Goal: Feedback & Contribution: Submit feedback/report problem

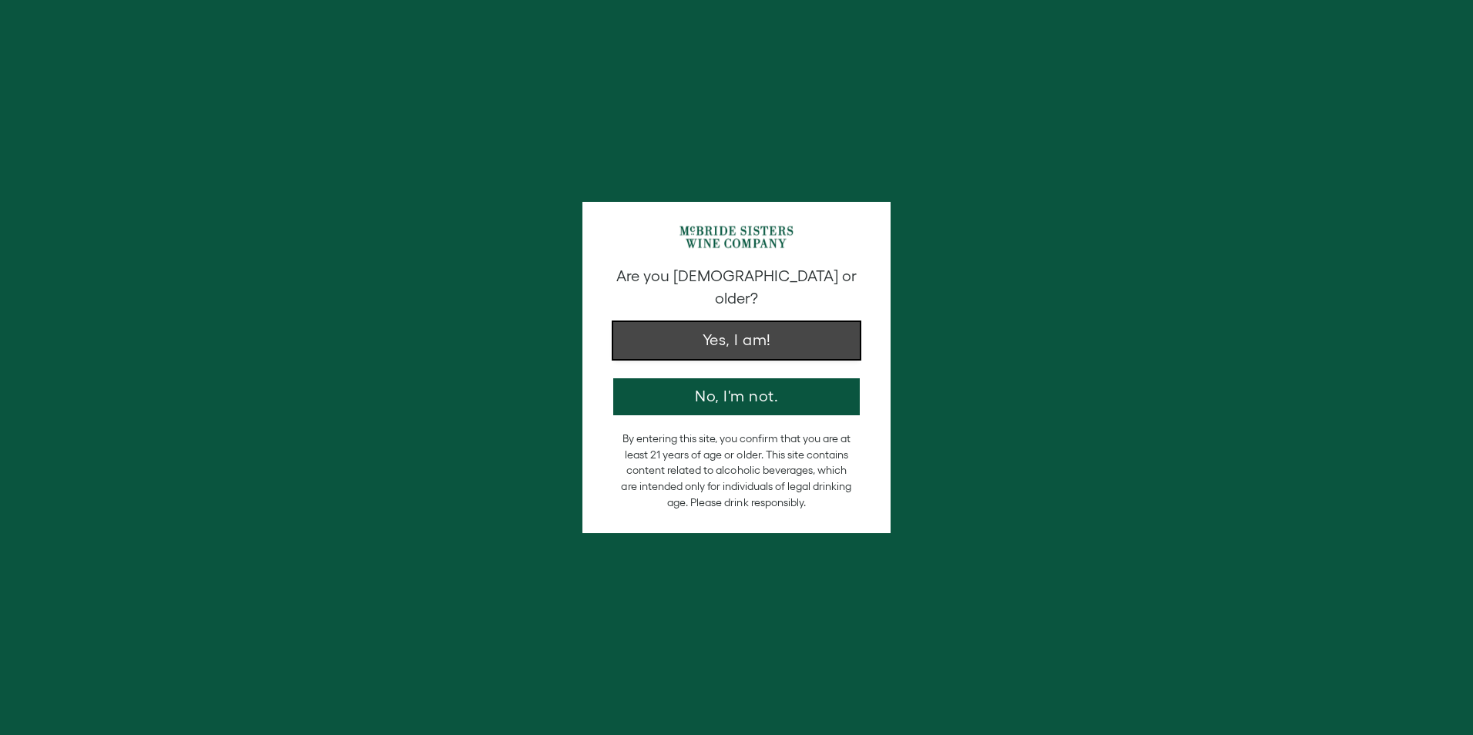
click at [686, 322] on button "Yes, I am!" at bounding box center [736, 340] width 247 height 37
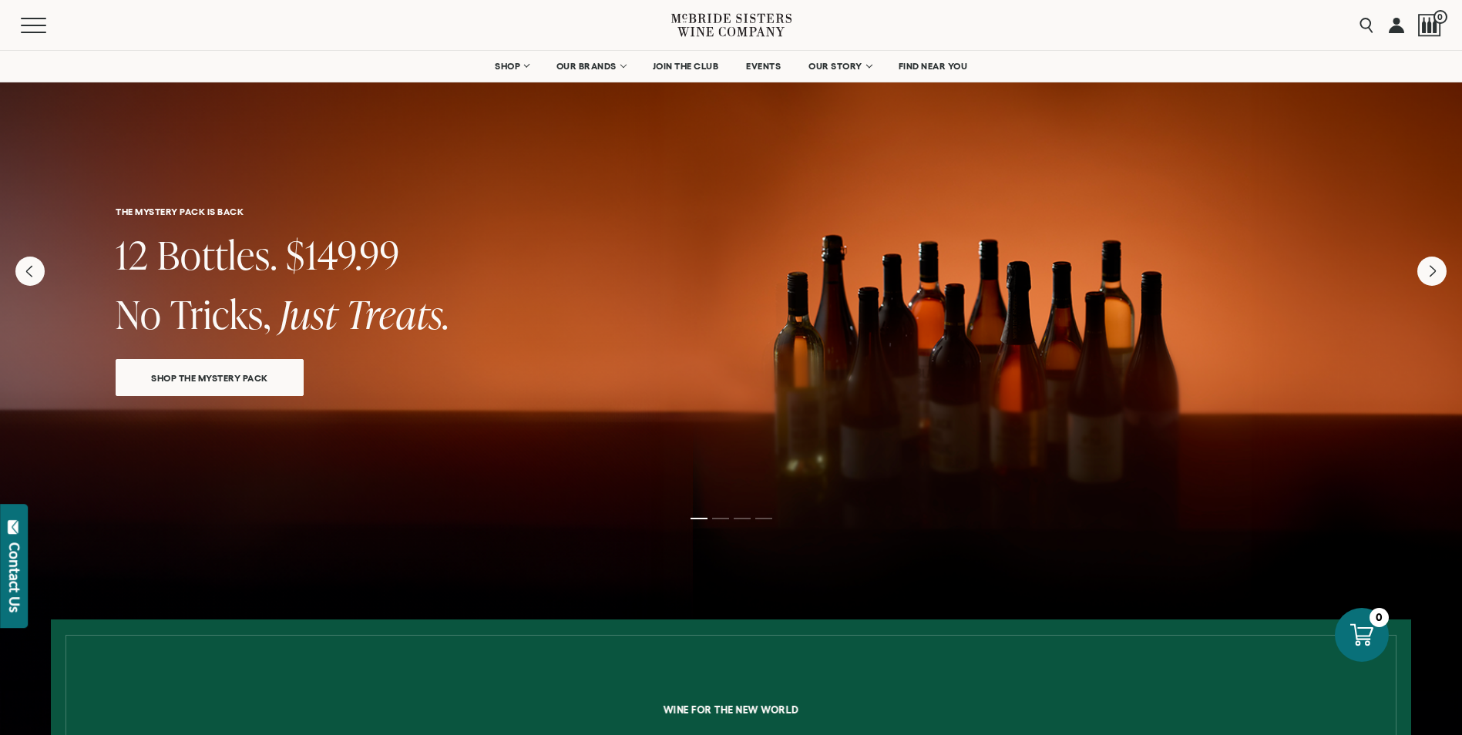
click at [1399, 25] on link at bounding box center [1395, 25] width 15 height 50
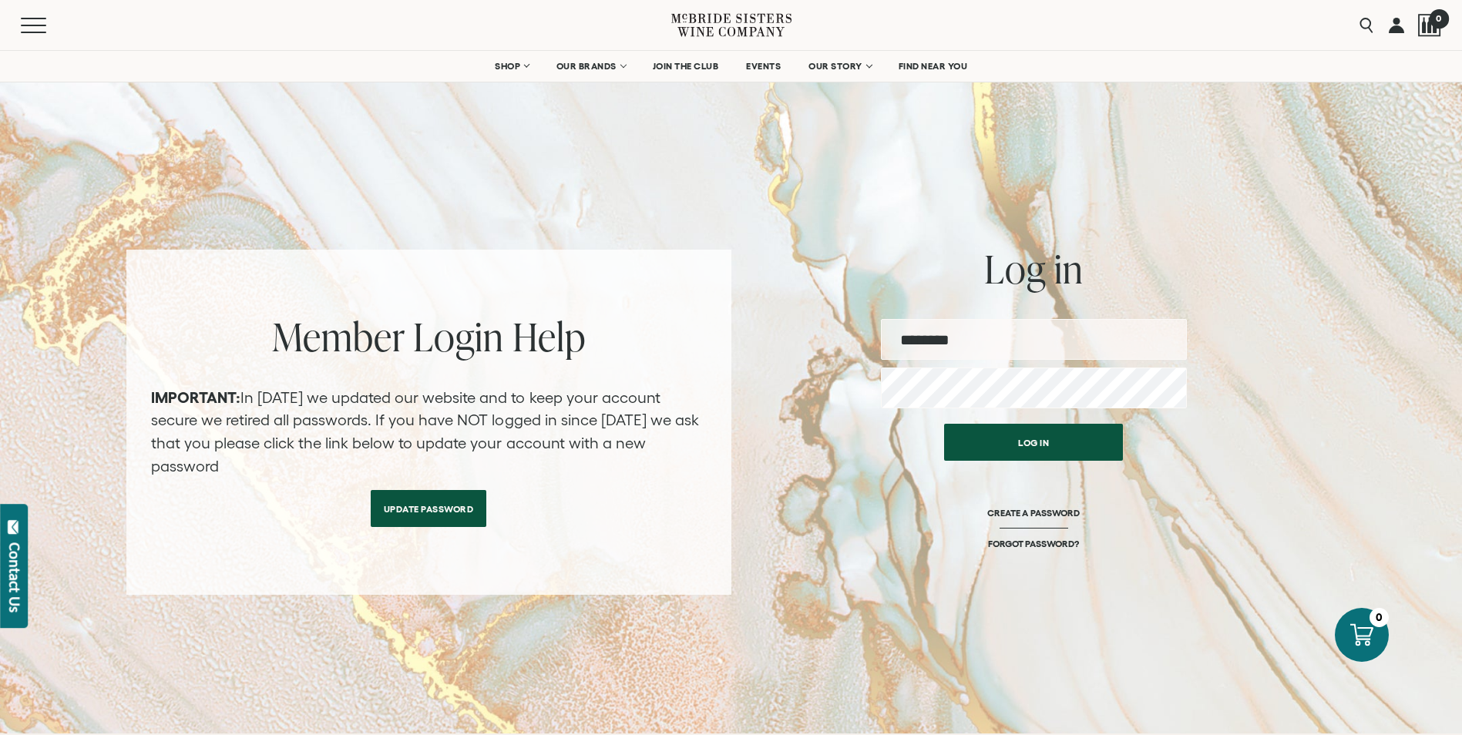
click at [1434, 32] on div at bounding box center [1429, 25] width 23 height 23
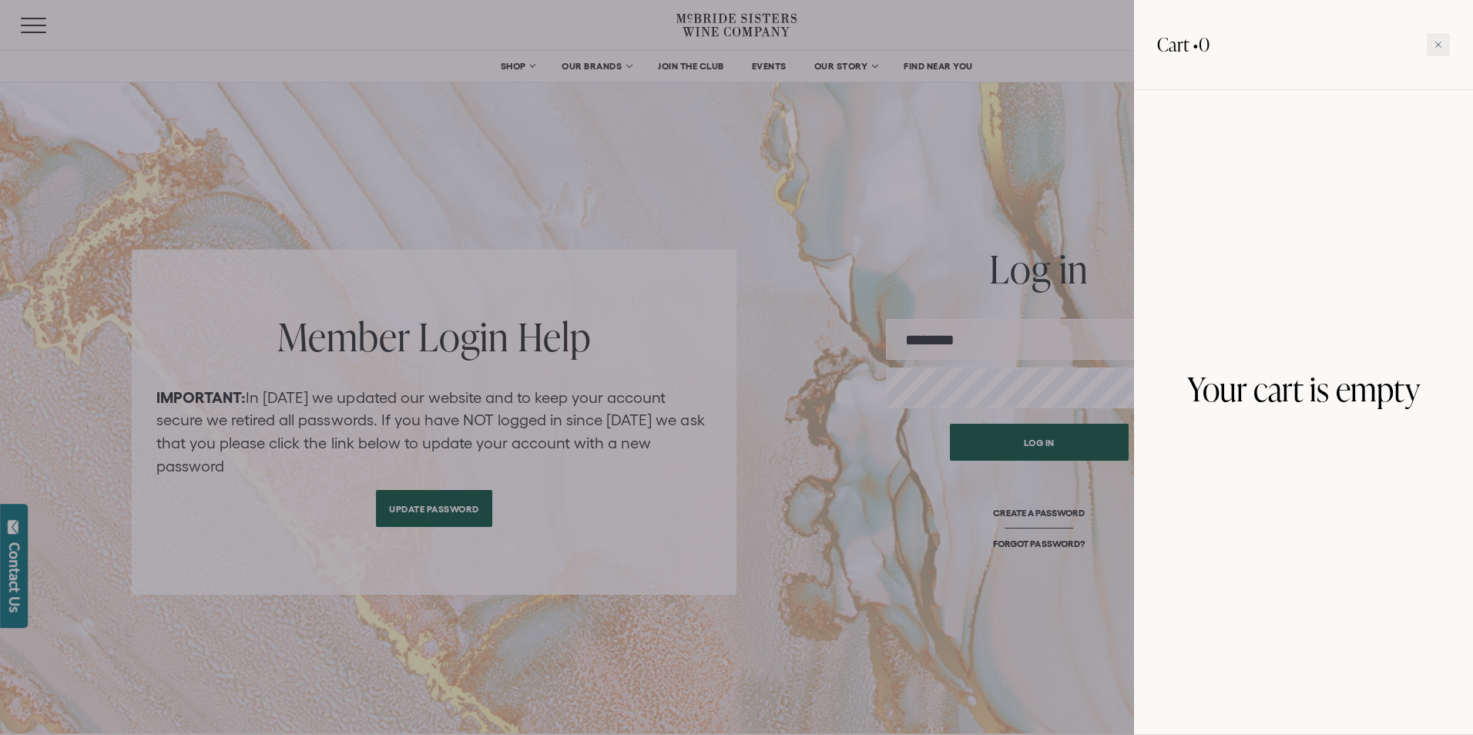
click at [817, 198] on div at bounding box center [736, 367] width 1473 height 735
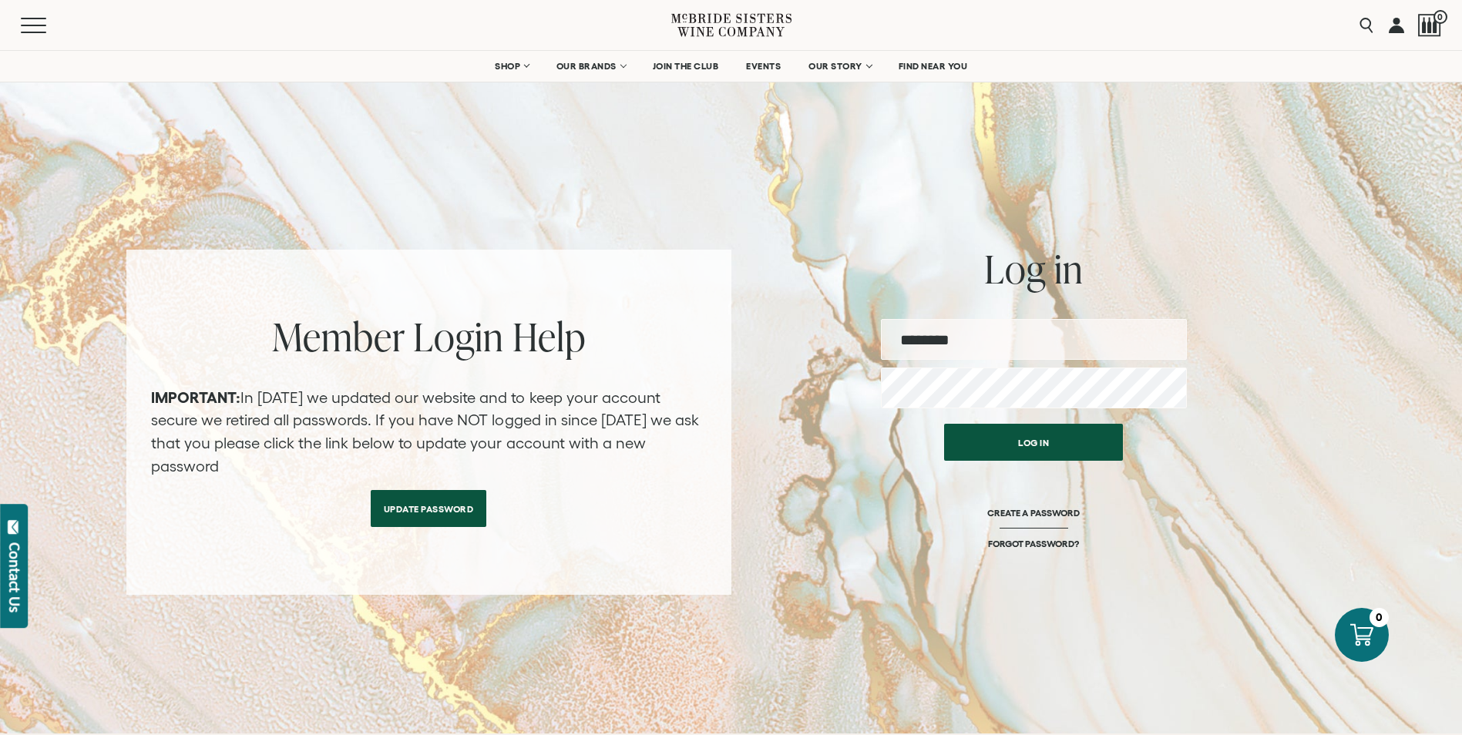
click at [685, 28] on icon at bounding box center [731, 25] width 120 height 44
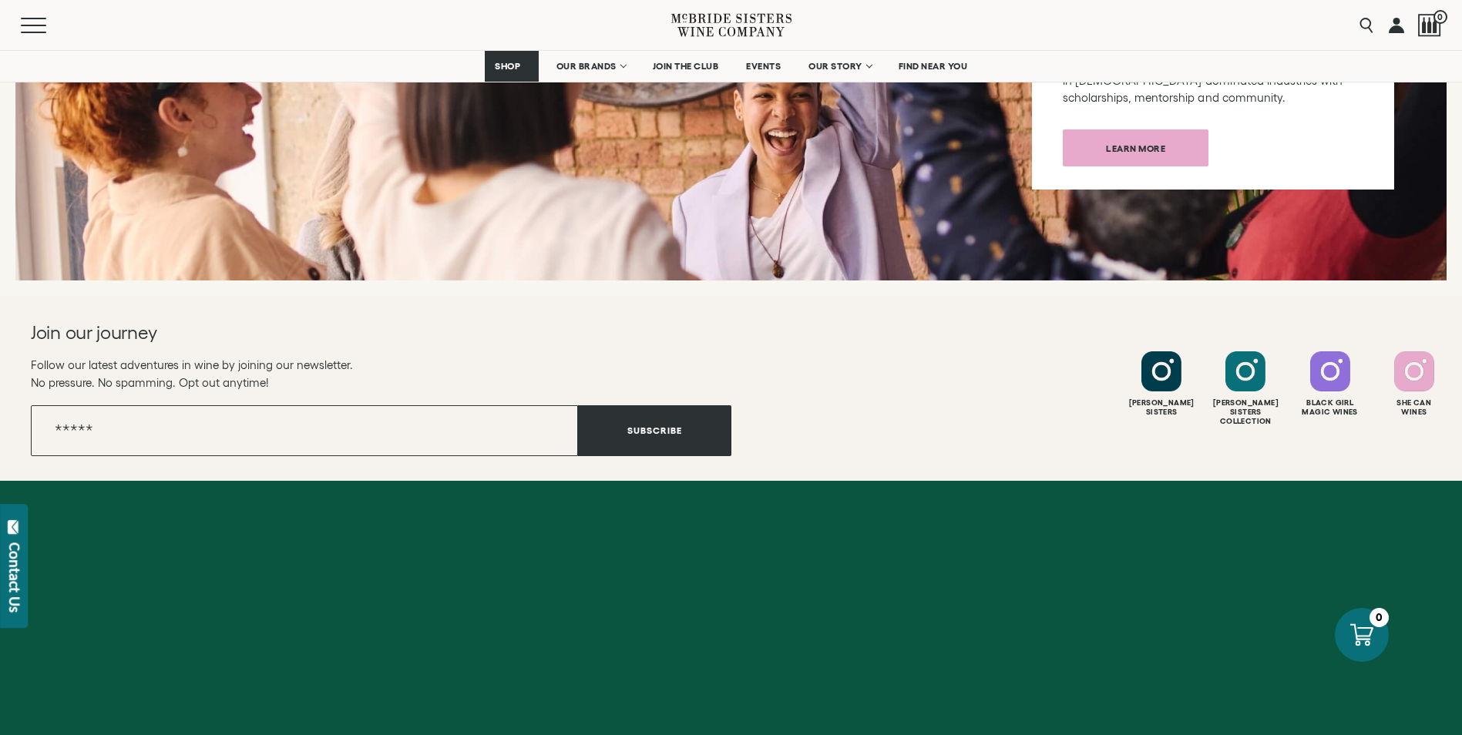
scroll to position [6123, 0]
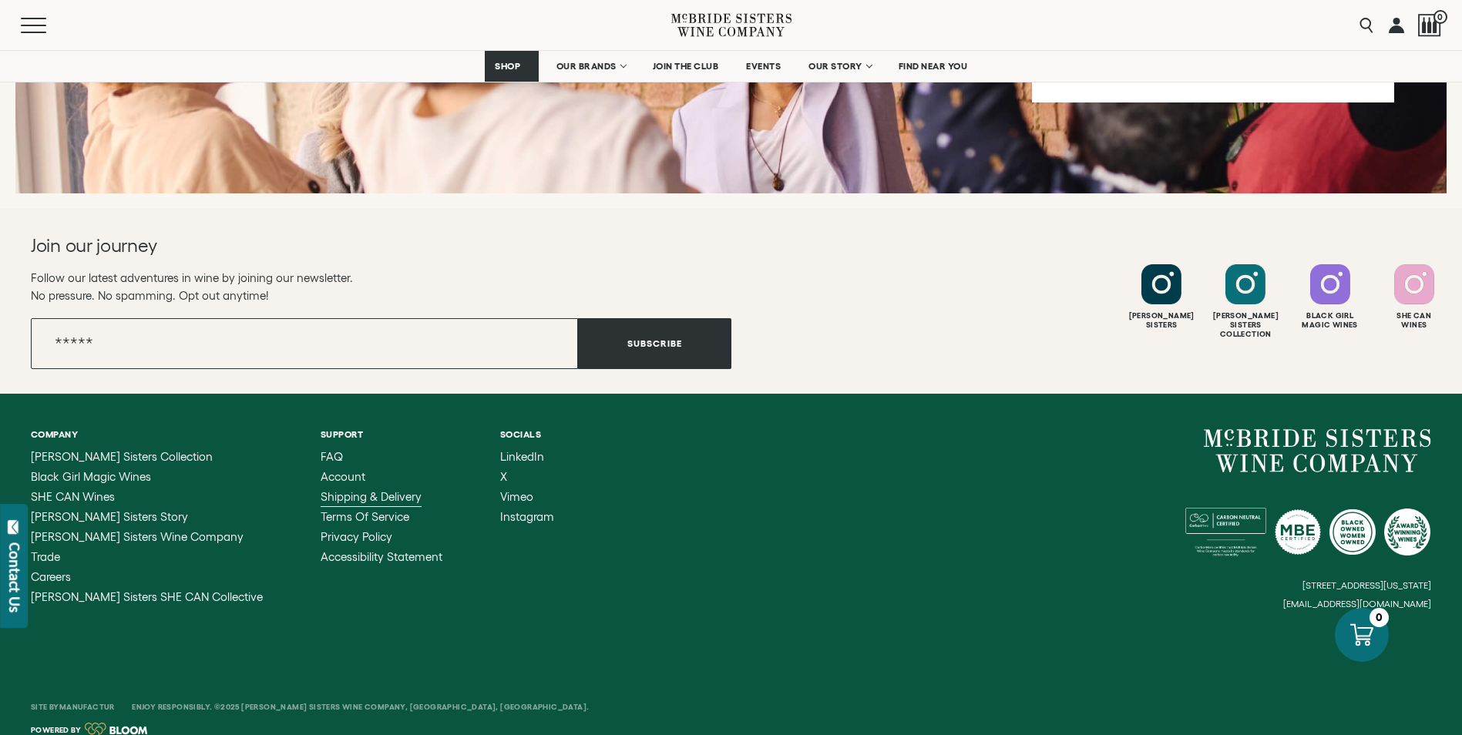
click at [329, 490] on span "Shipping & Delivery" at bounding box center [371, 496] width 101 height 13
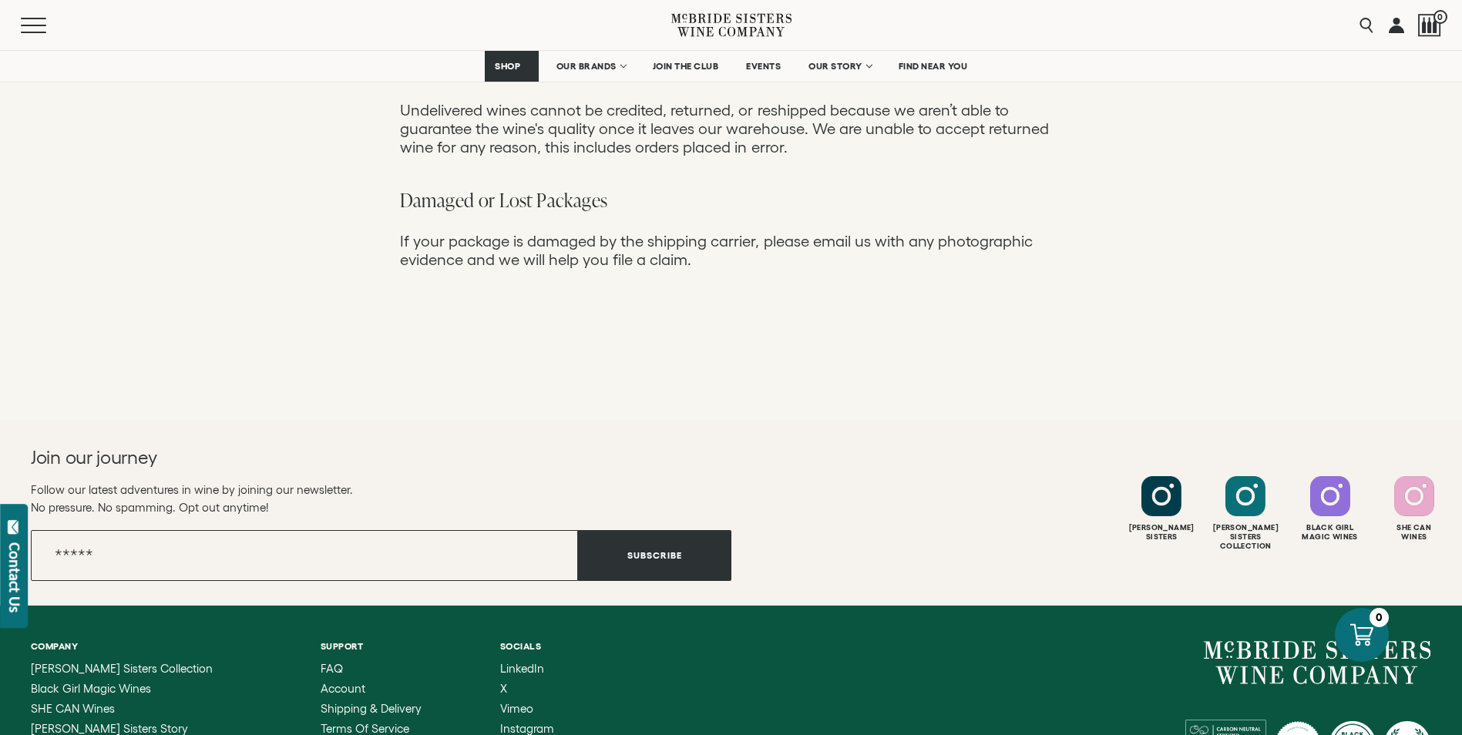
scroll to position [1387, 0]
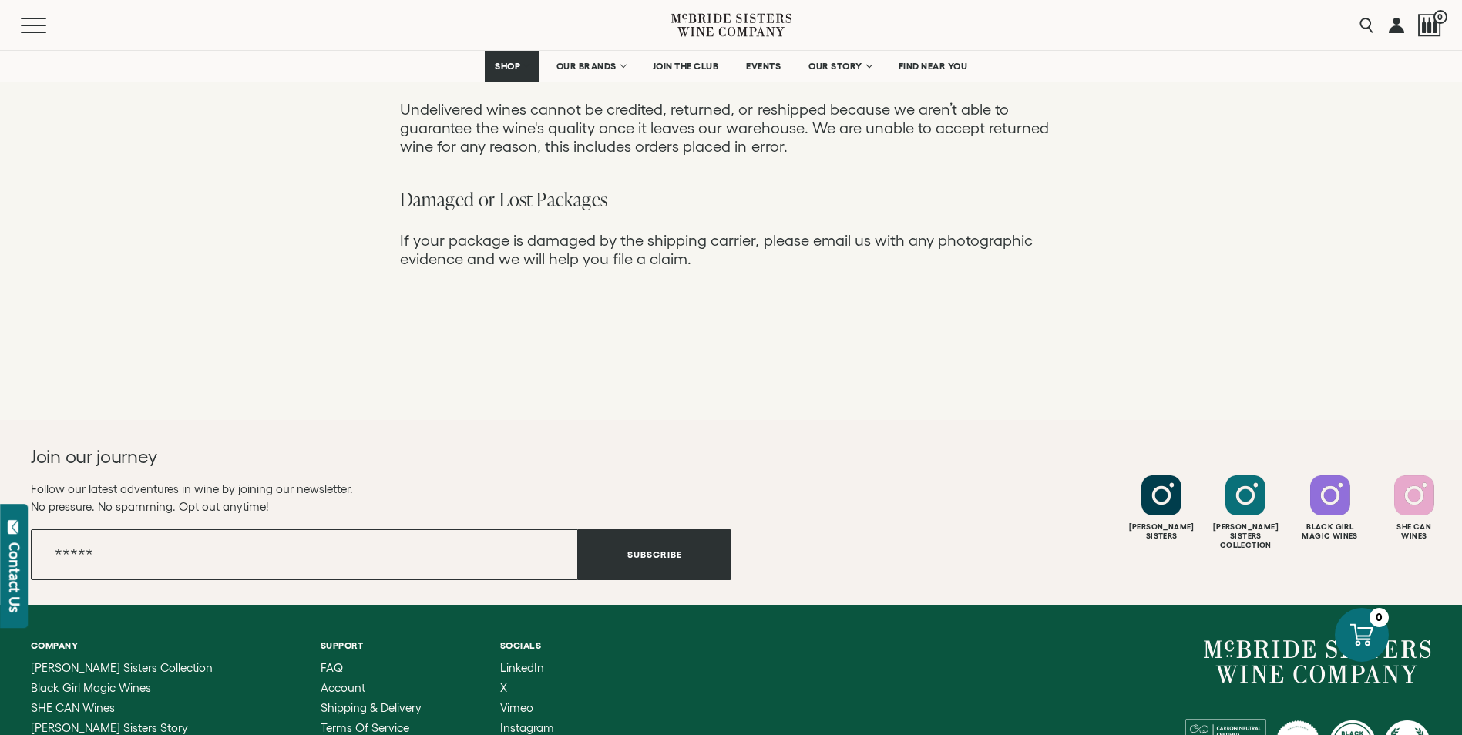
click at [14, 553] on div "Contact Us" at bounding box center [14, 577] width 15 height 70
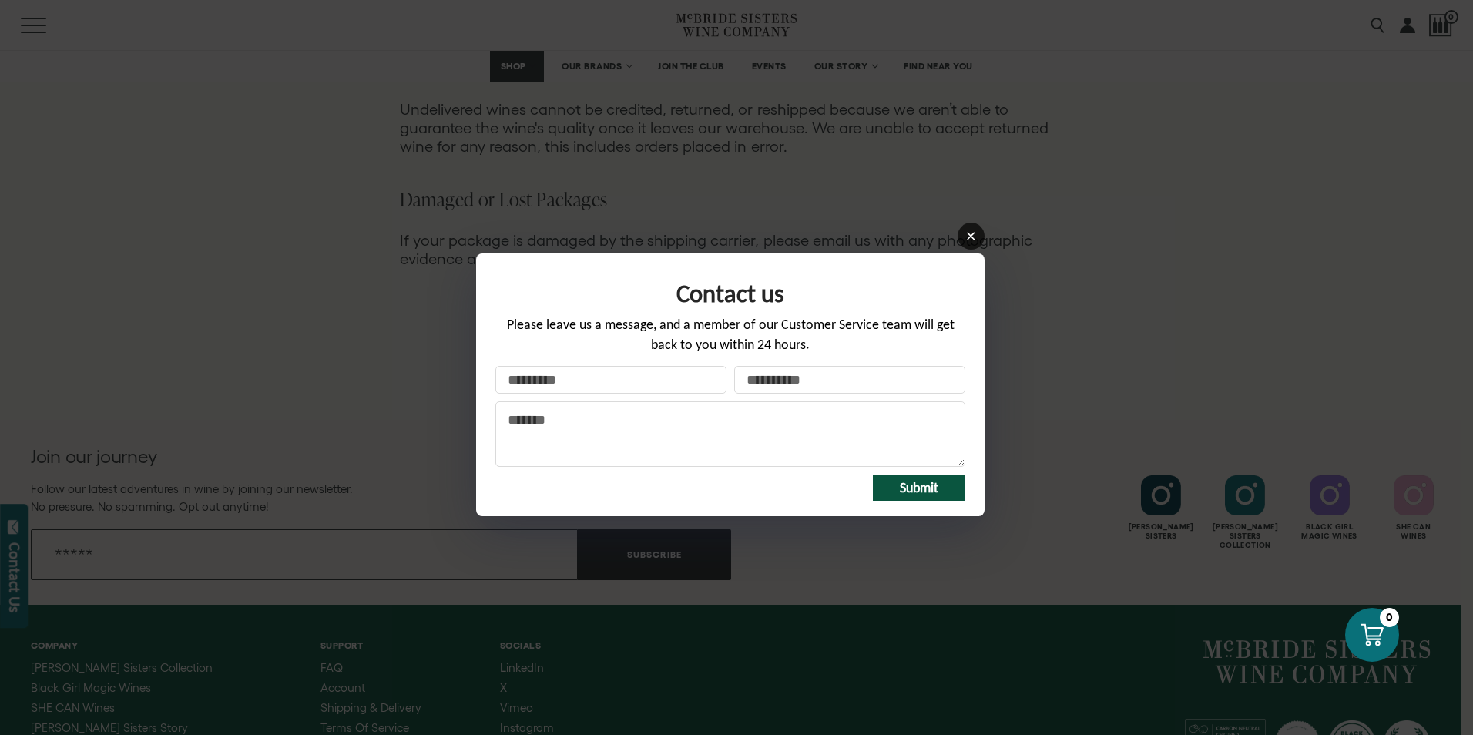
click at [976, 234] on icon at bounding box center [971, 236] width 12 height 12
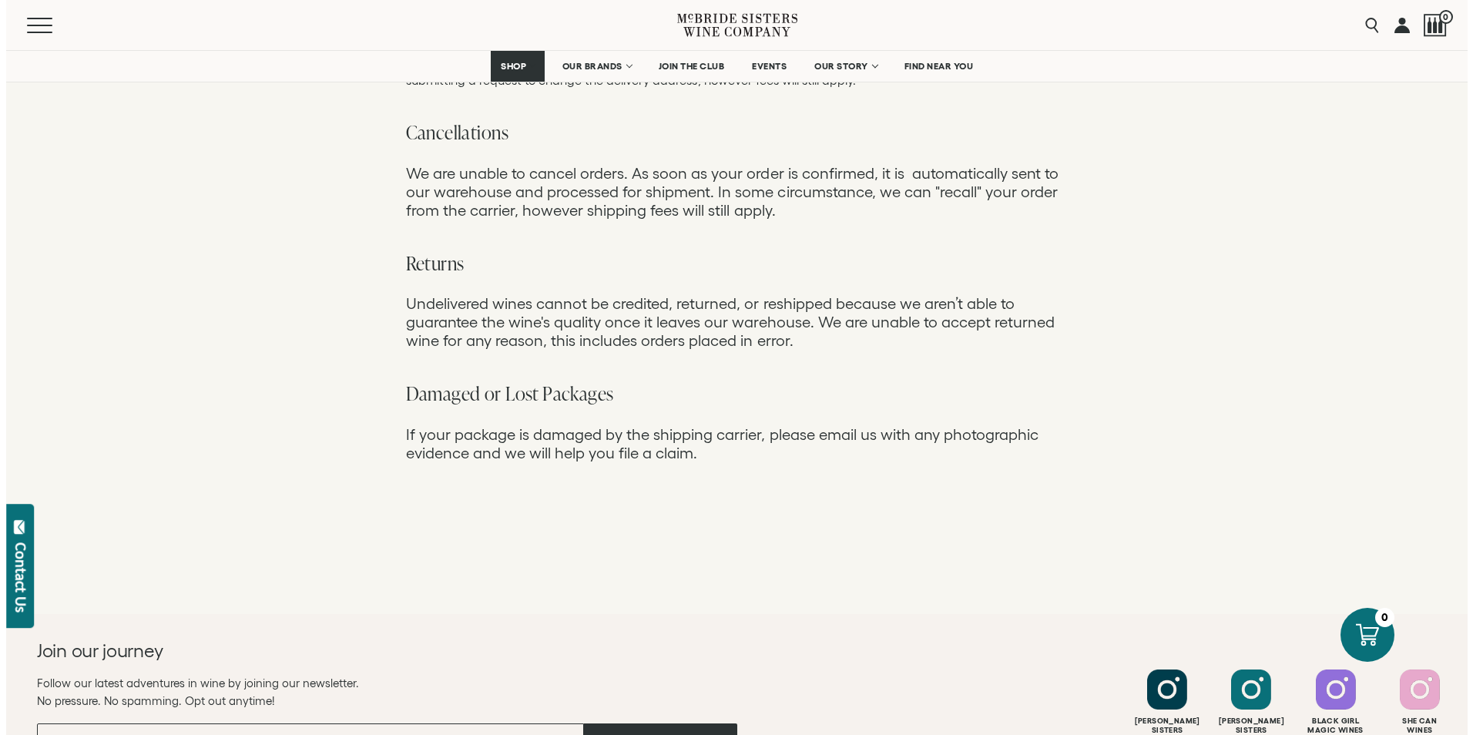
scroll to position [1415, 0]
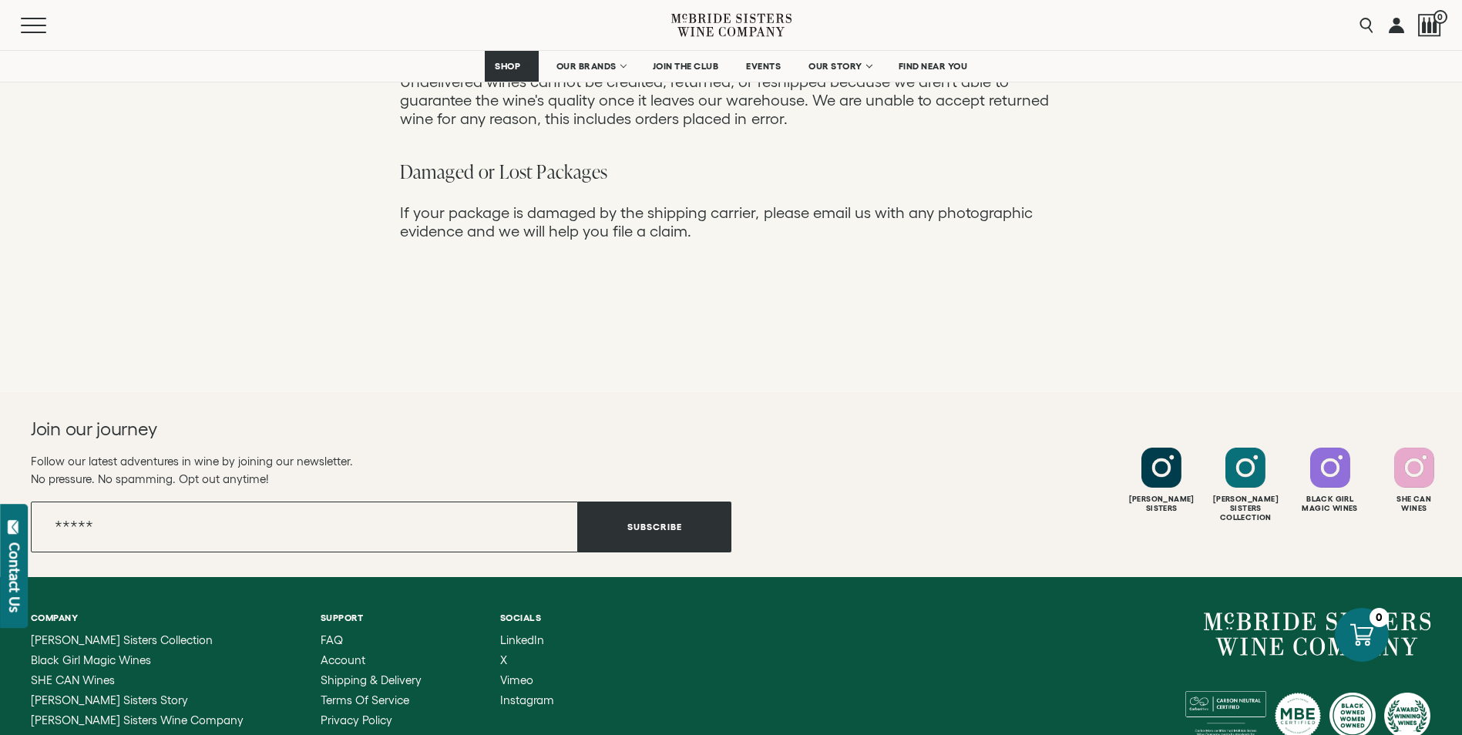
click at [9, 580] on div "Contact Us" at bounding box center [14, 577] width 15 height 70
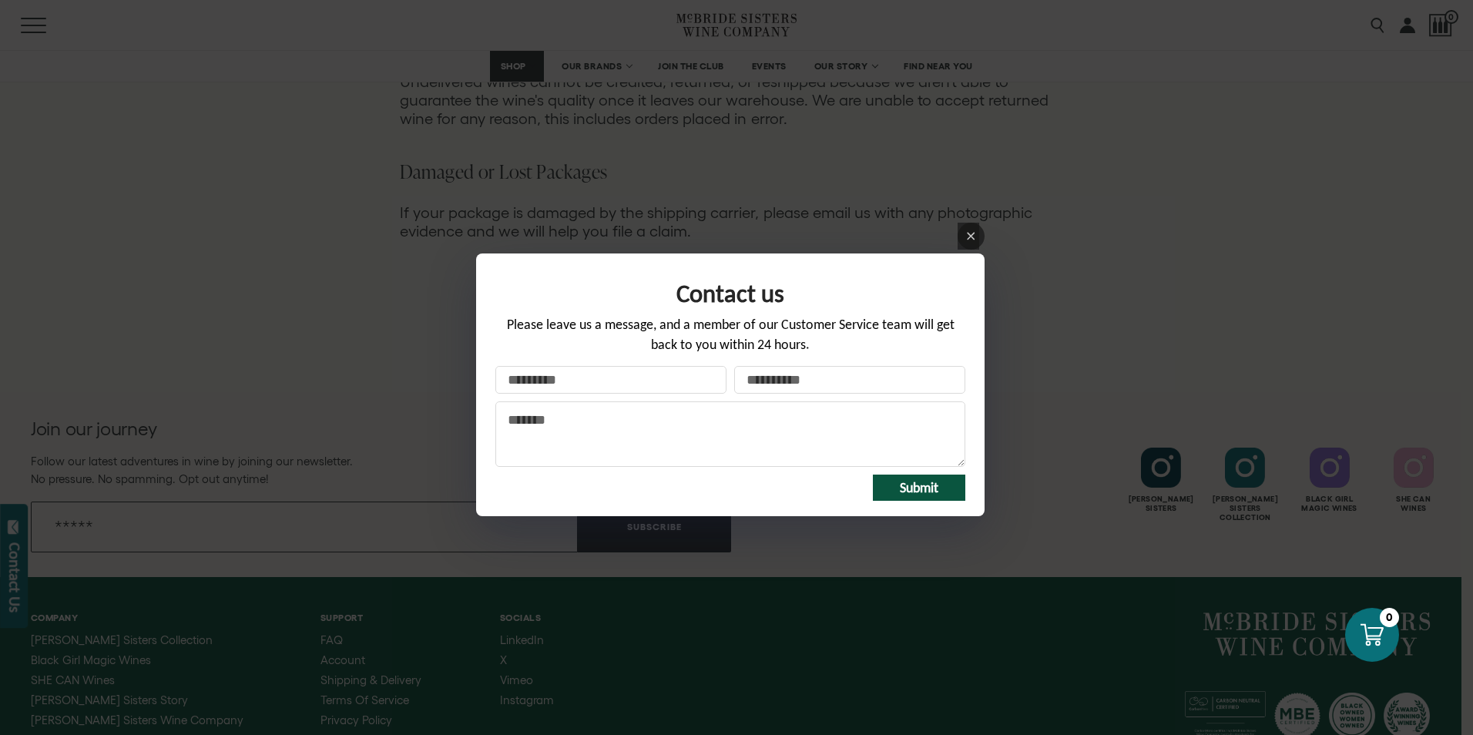
click at [618, 388] on input "Your name" at bounding box center [610, 380] width 231 height 28
type input "******"
type input "**********"
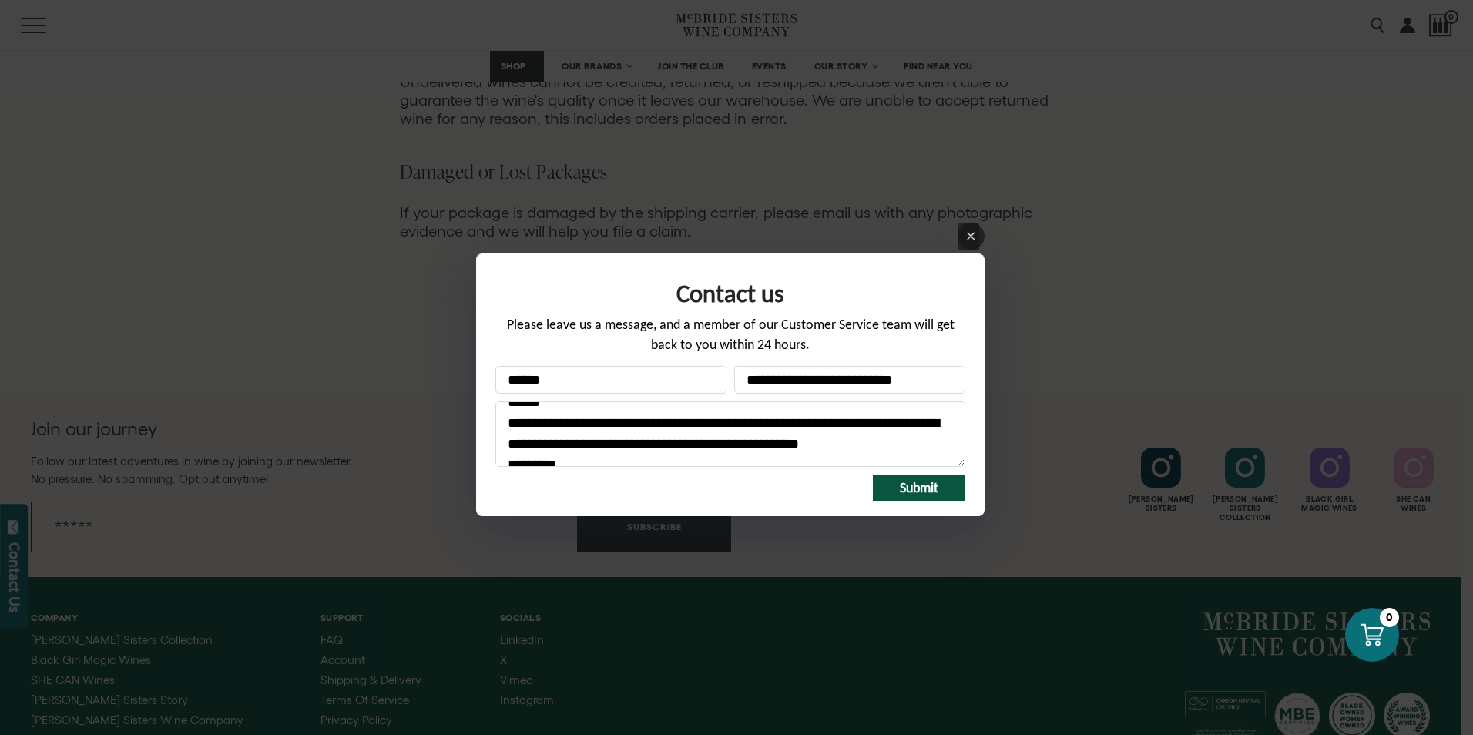
scroll to position [35, 0]
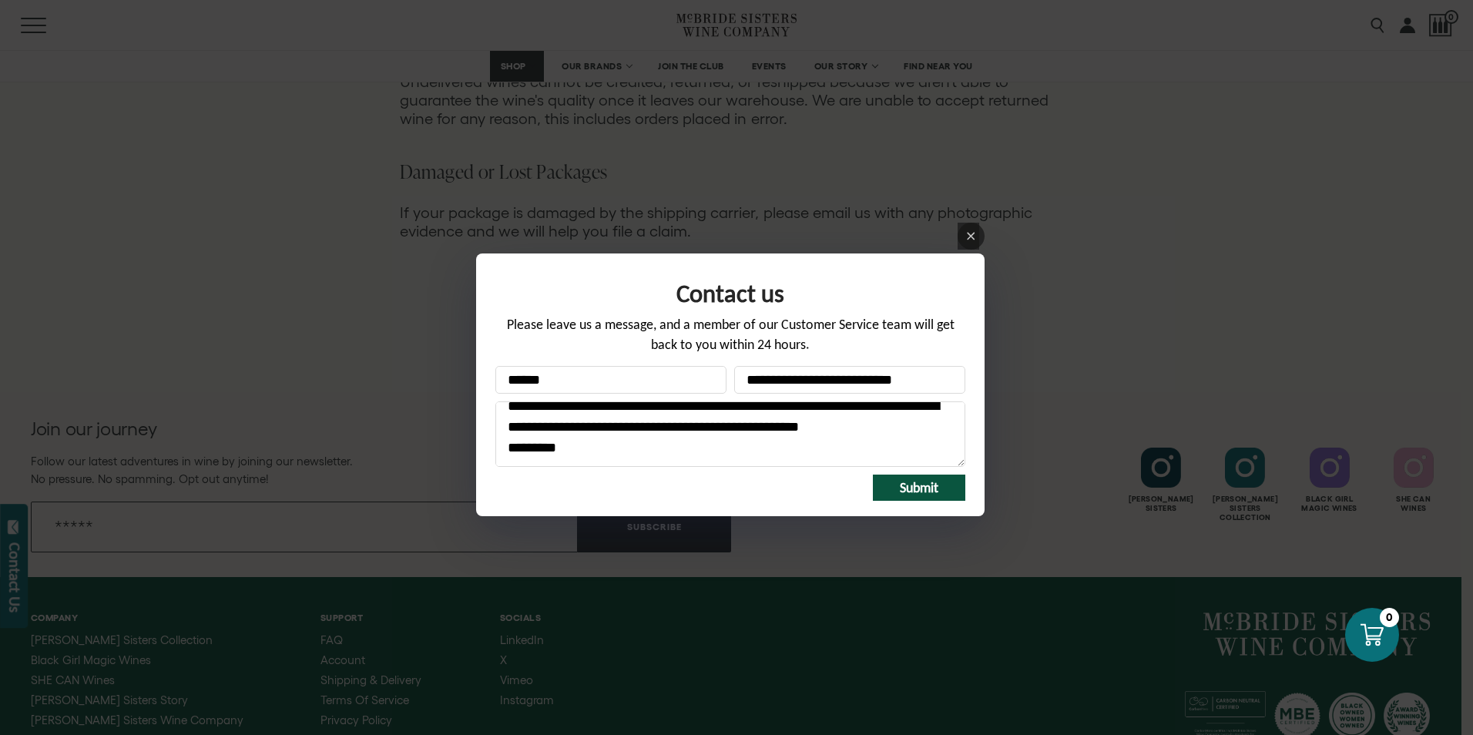
type textarea "**********"
click at [921, 483] on span "Submit" at bounding box center [919, 487] width 39 height 17
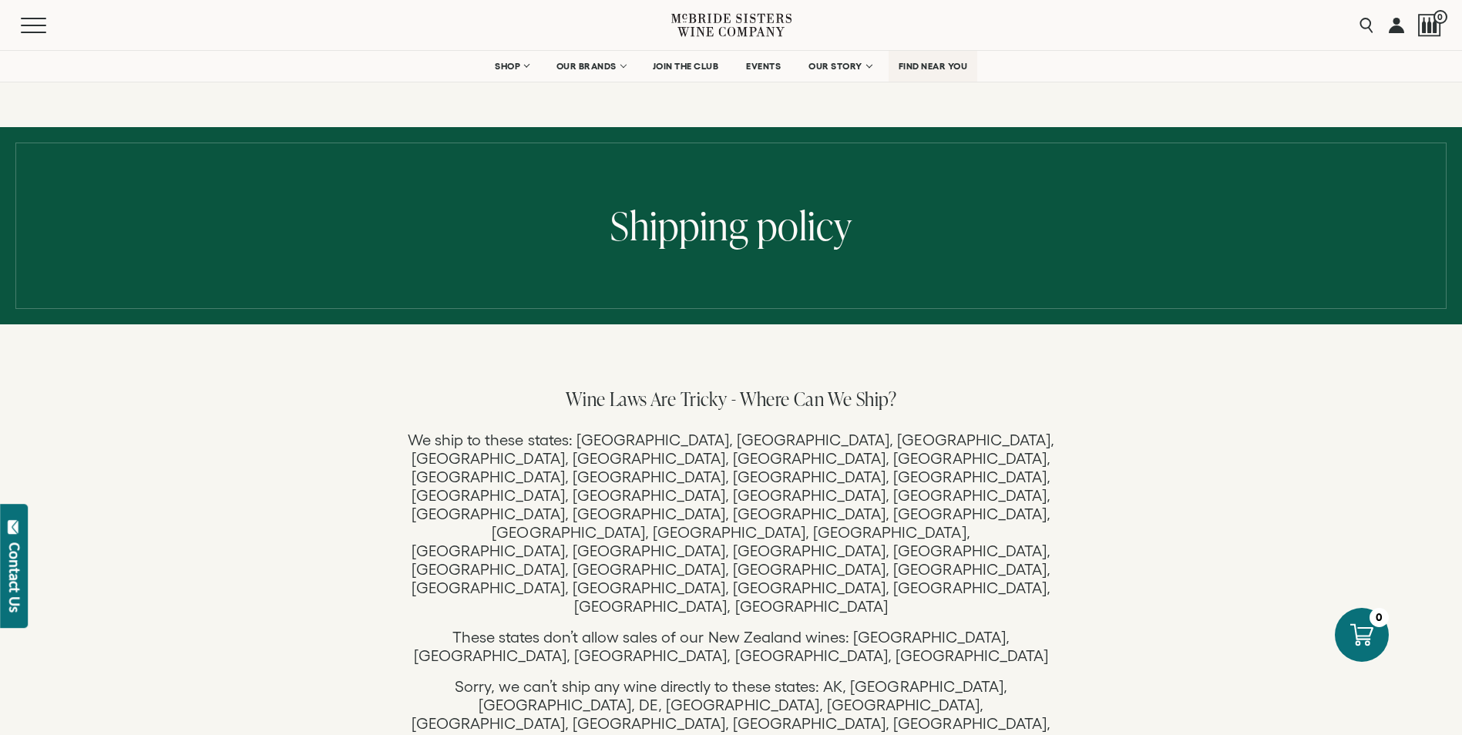
click at [925, 67] on span "FIND NEAR YOU" at bounding box center [932, 66] width 69 height 11
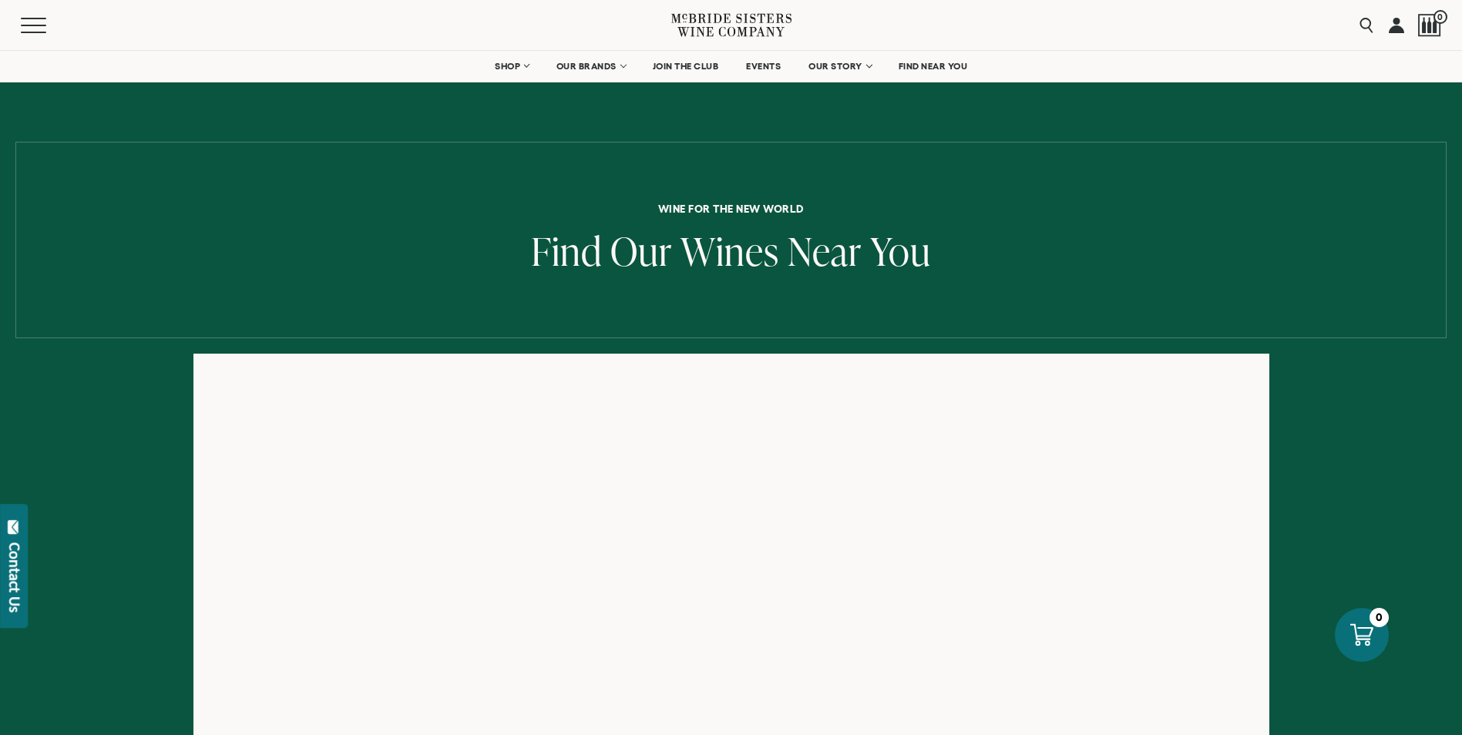
click at [1012, 21] on div "Menu Search 0" at bounding box center [731, 25] width 1462 height 50
